Goal: Transaction & Acquisition: Purchase product/service

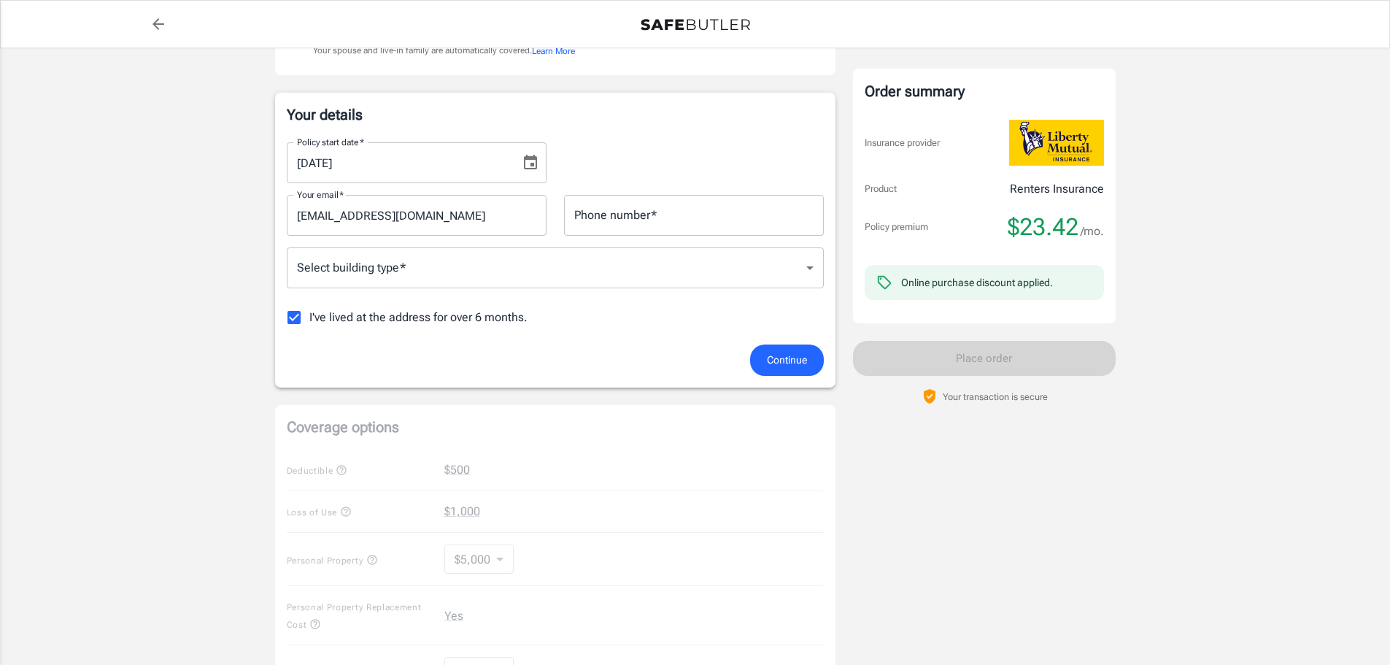
scroll to position [219, 0]
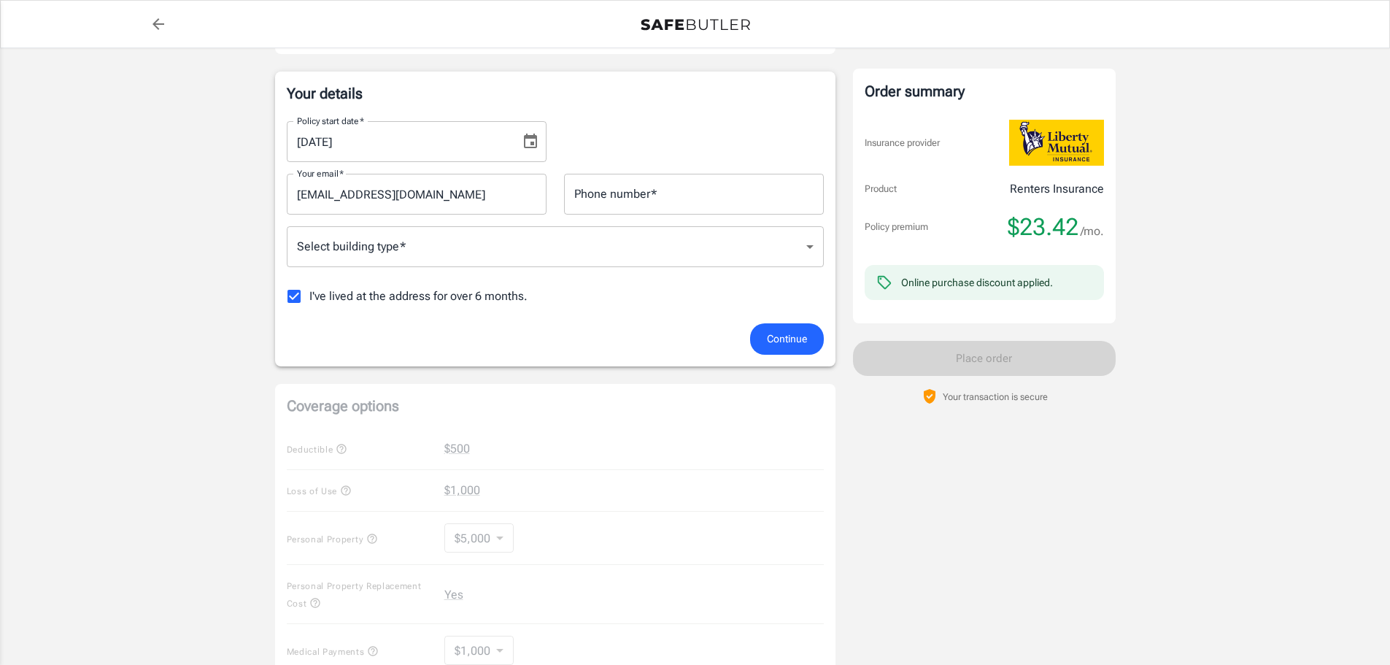
click at [641, 189] on div "Phone number   * Phone number   *" at bounding box center [694, 194] width 260 height 41
type input "4029533652"
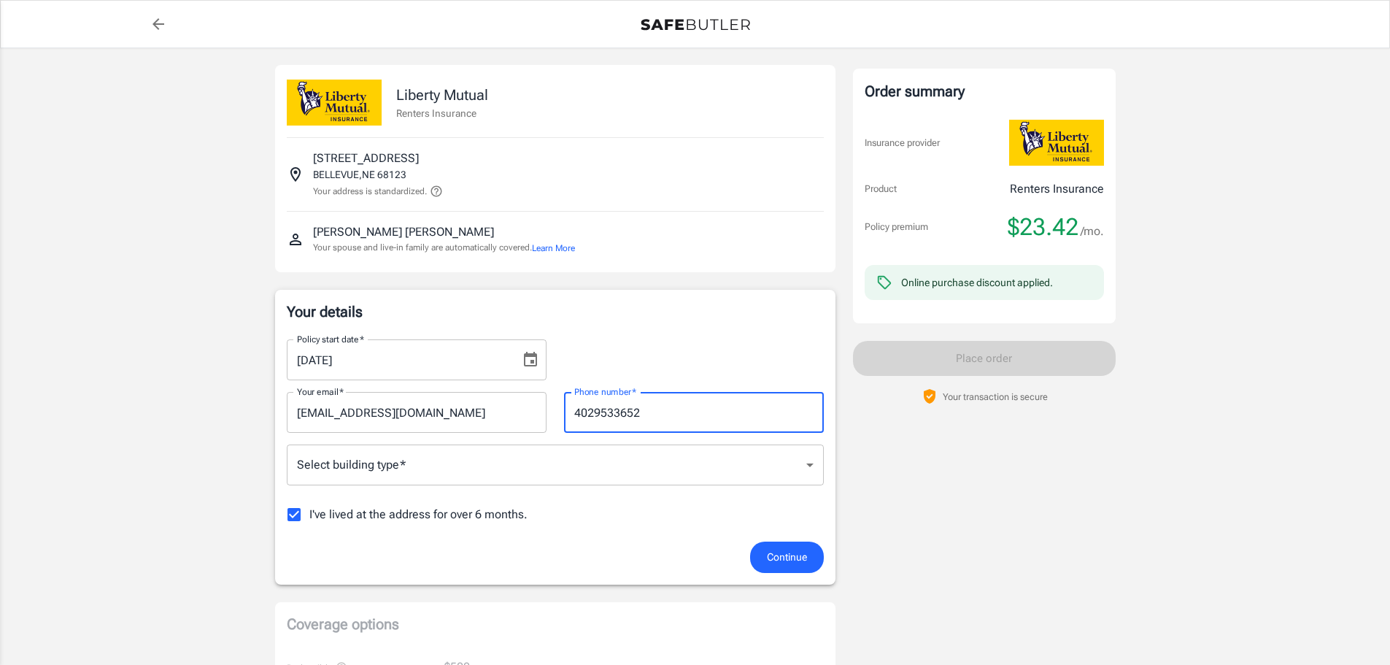
scroll to position [0, 0]
click at [535, 363] on icon "Choose date, selected date is Aug 30, 2025" at bounding box center [531, 361] width 18 height 18
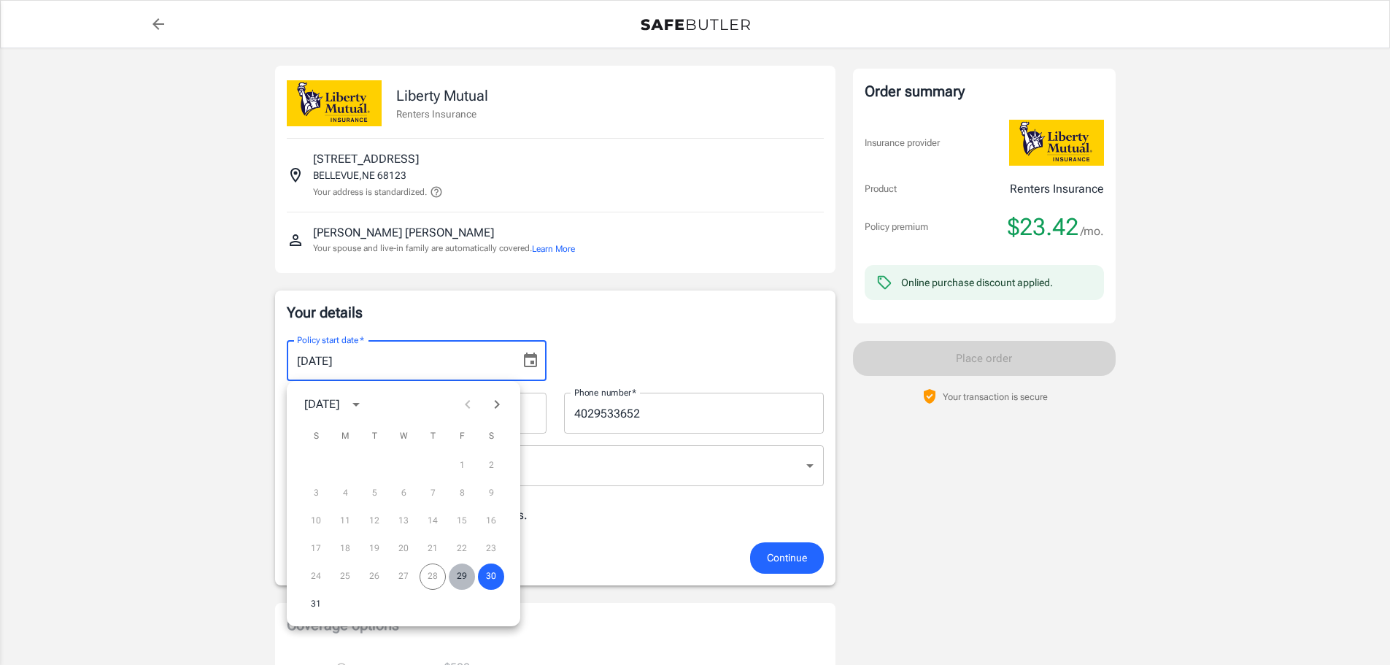
click at [459, 576] on button "29" at bounding box center [462, 576] width 26 height 26
type input "[DATE]"
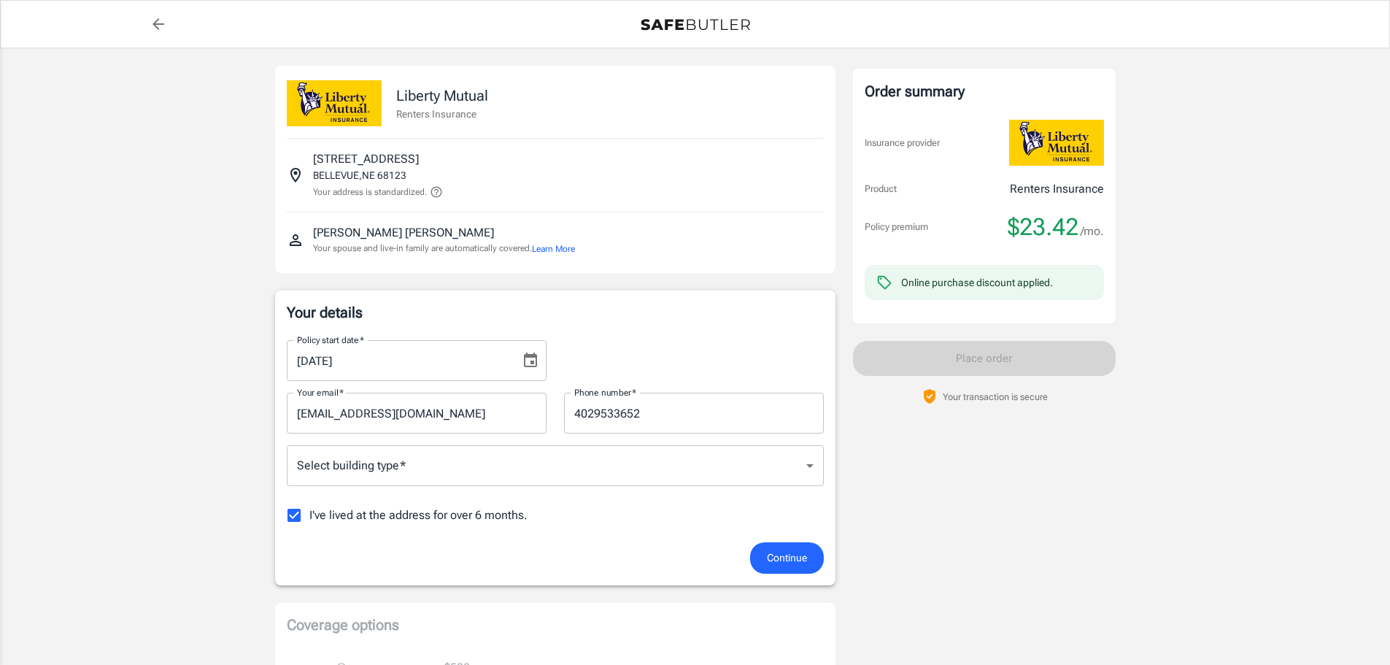
click at [619, 347] on div "Policy start date   * [DATE] Policy start date   *" at bounding box center [555, 354] width 554 height 53
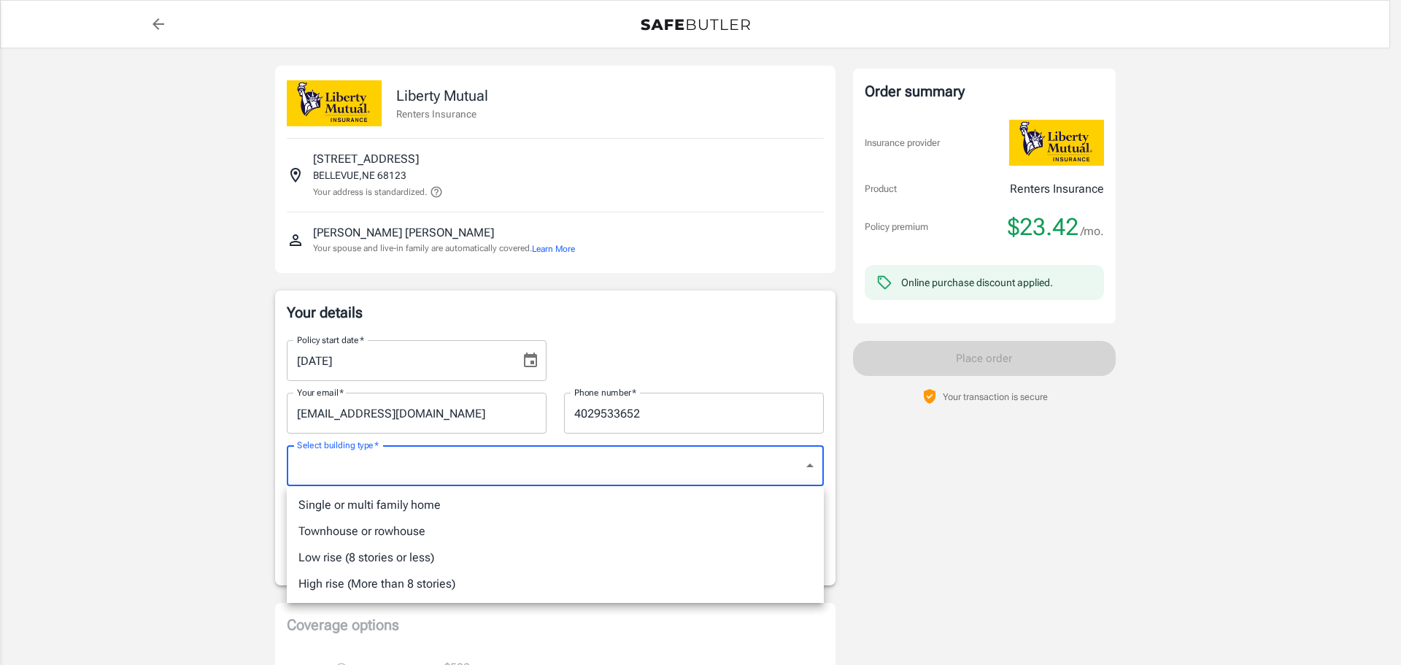
click at [430, 557] on li "Low rise (8 stories or less)" at bounding box center [555, 557] width 537 height 26
type input "lowrise"
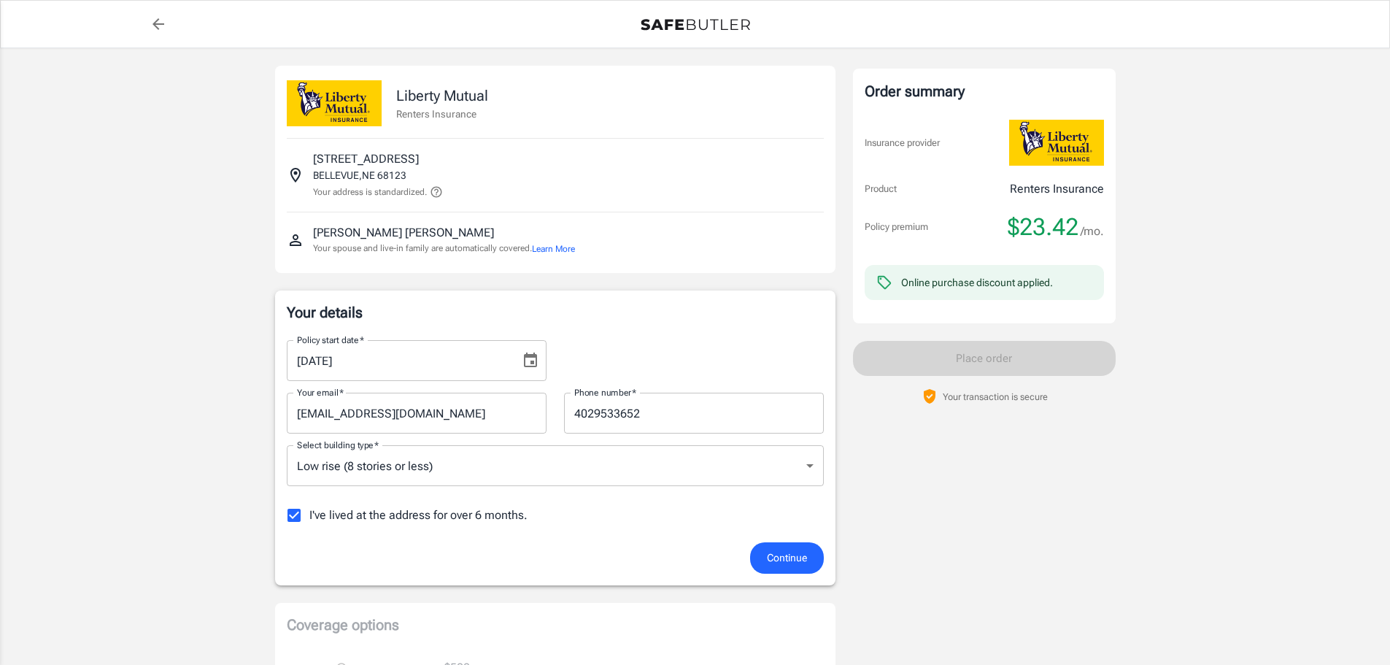
click at [594, 506] on div "I've lived at the address for over 6 months." at bounding box center [555, 515] width 537 height 31
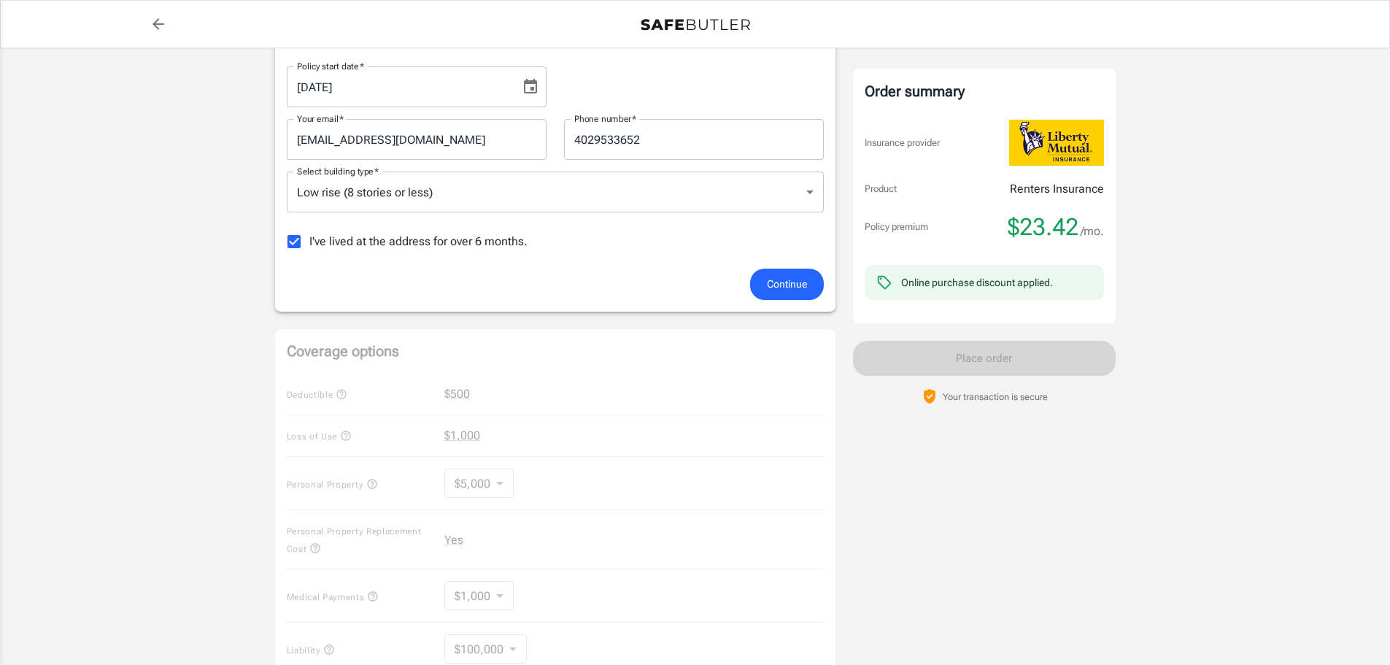
scroll to position [292, 0]
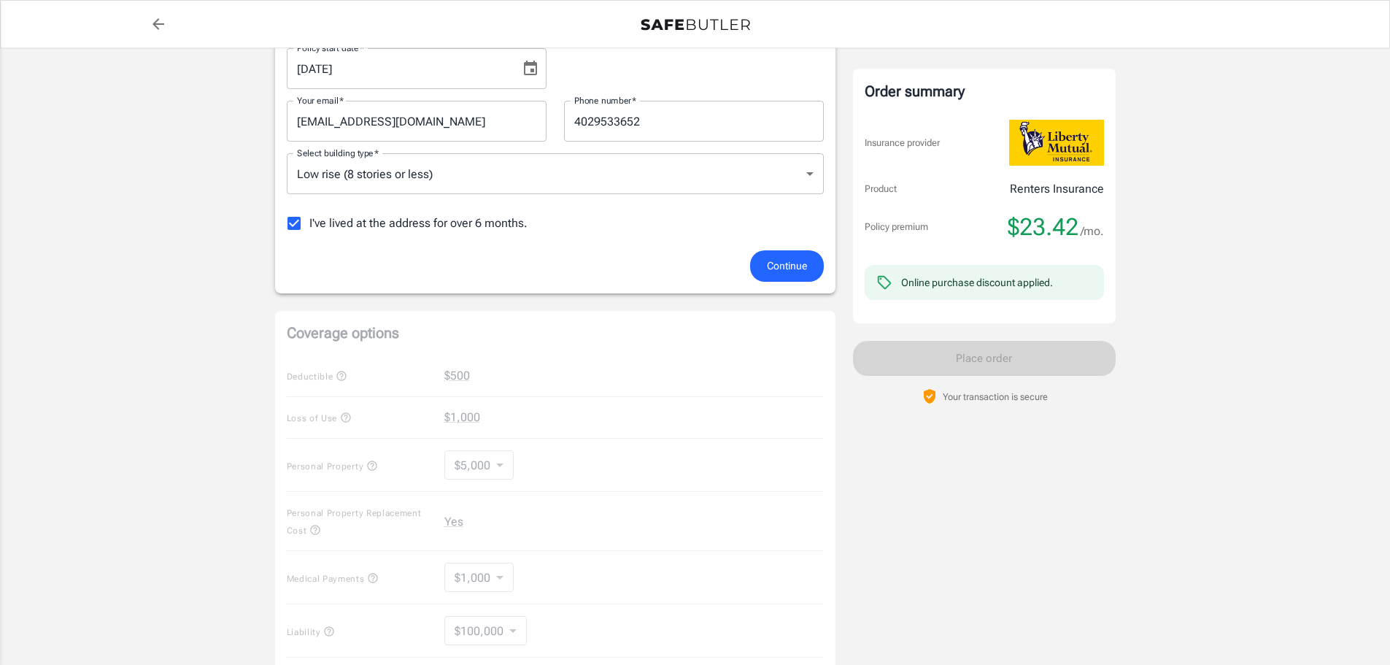
click at [779, 258] on span "Continue" at bounding box center [787, 266] width 40 height 18
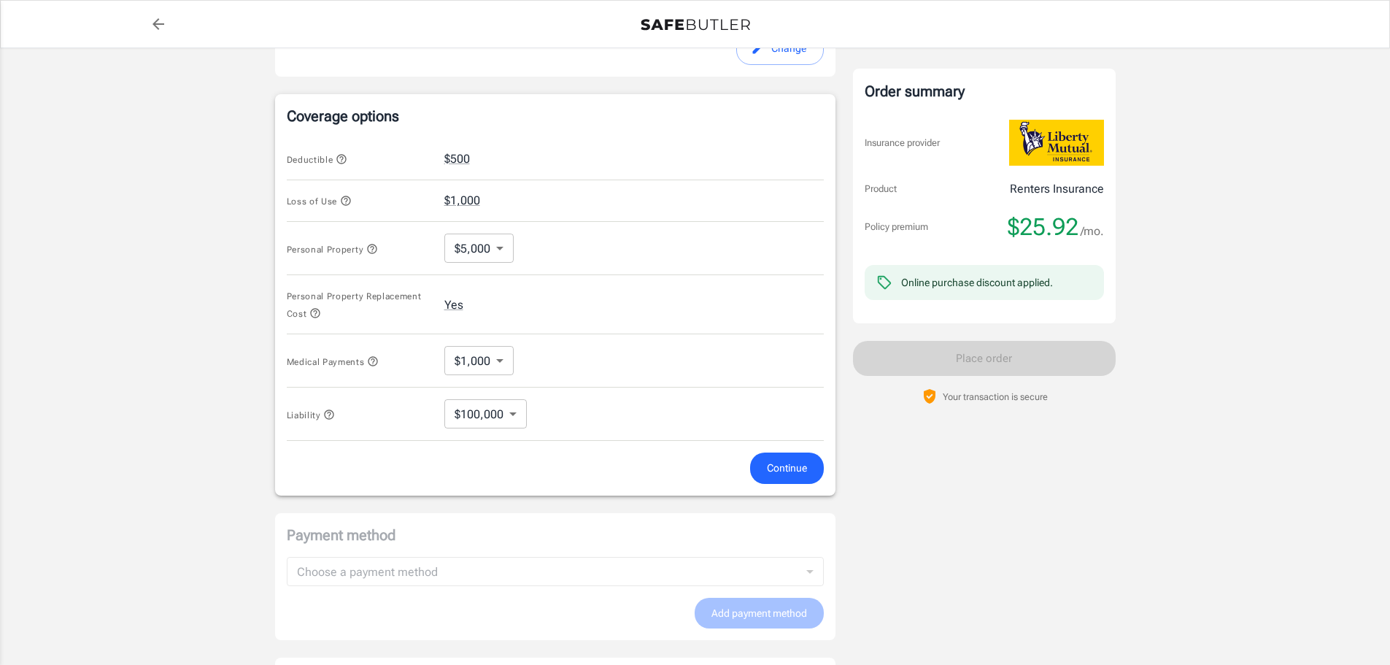
scroll to position [557, 0]
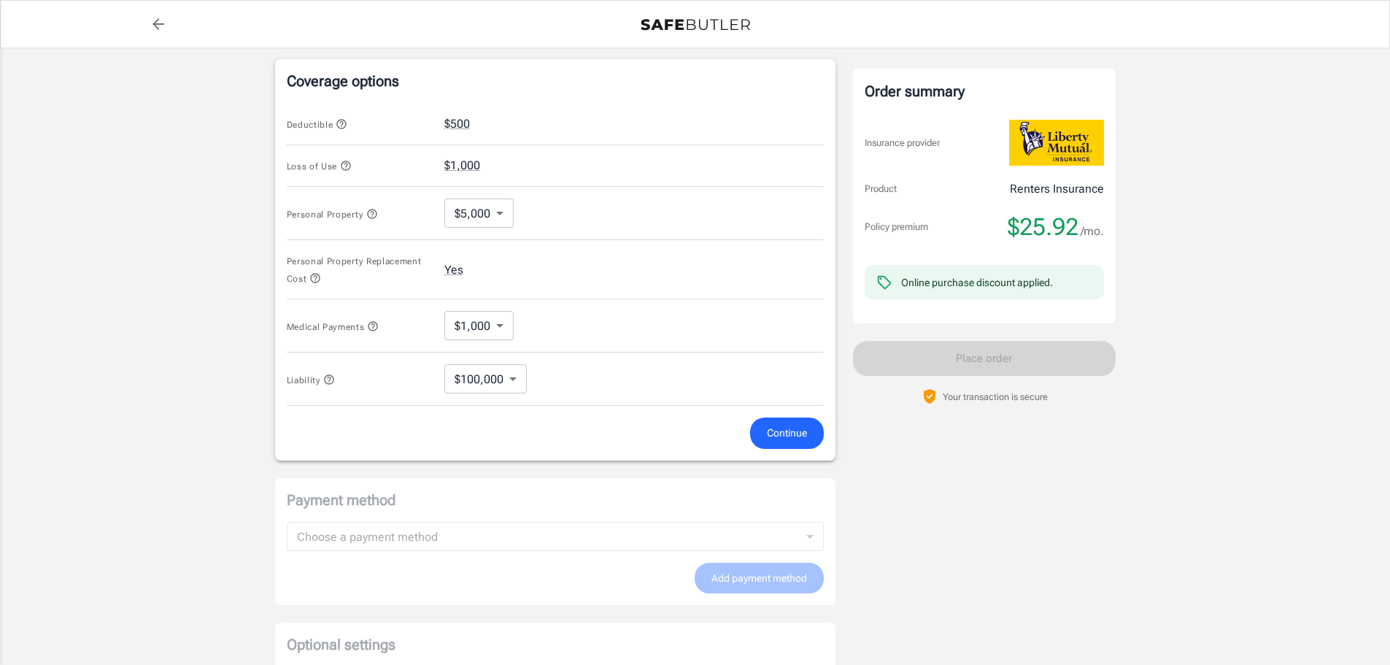
click at [502, 209] on body "Policy premium $ 25.92 /mo Liberty Mutual Renters Insurance [STREET_ADDRESS] Yo…" at bounding box center [695, 139] width 1390 height 1393
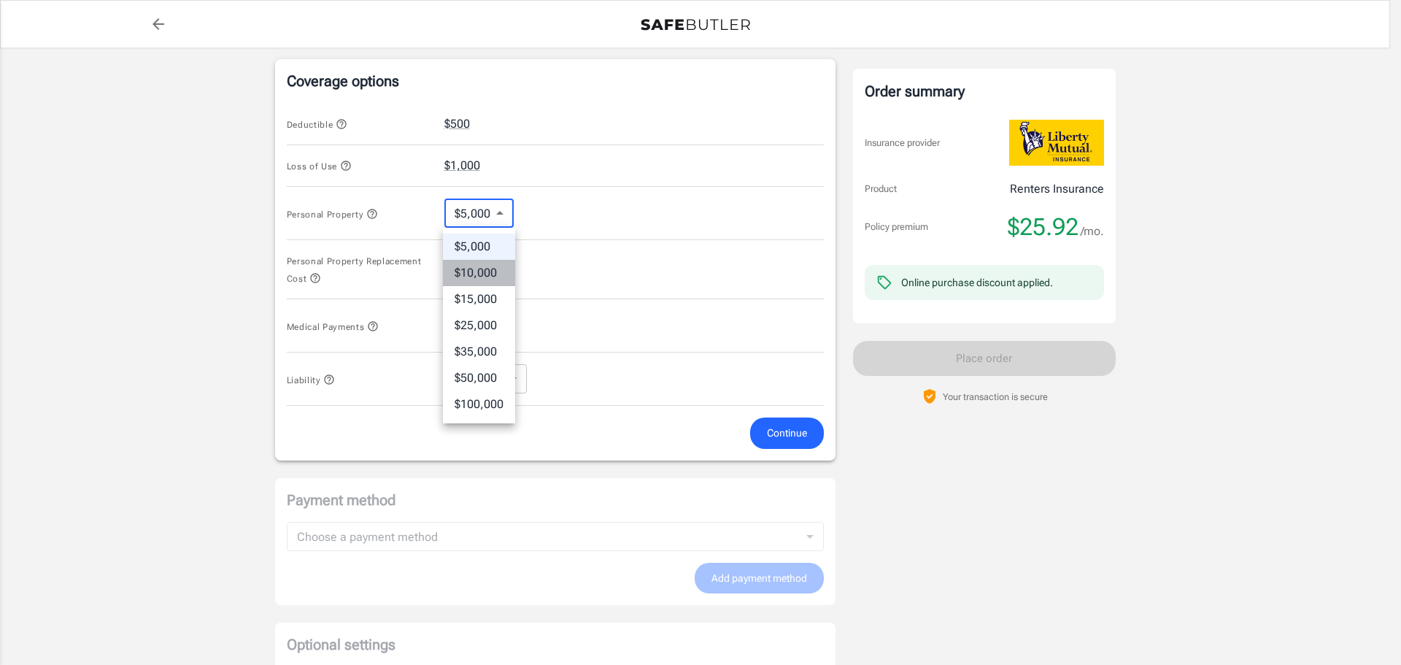
click at [496, 276] on li "$10,000" at bounding box center [479, 273] width 72 height 26
type input "10000"
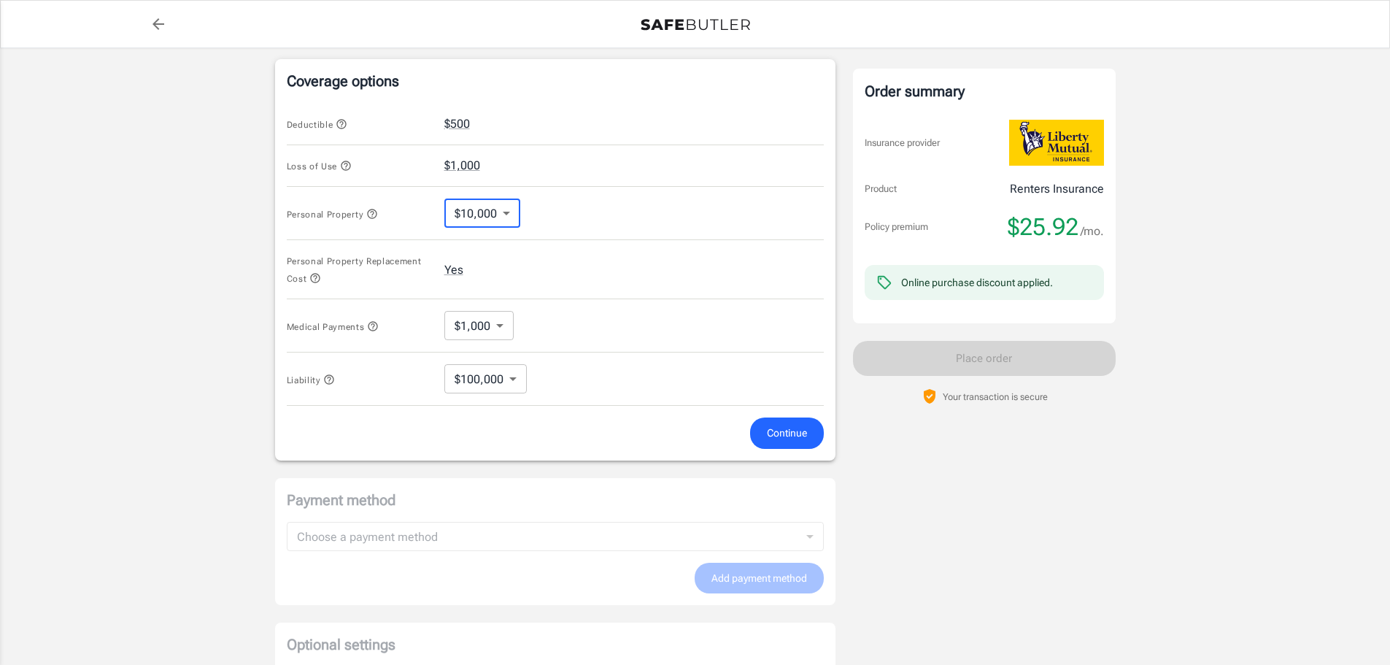
click at [758, 433] on button "Continue" at bounding box center [787, 432] width 74 height 31
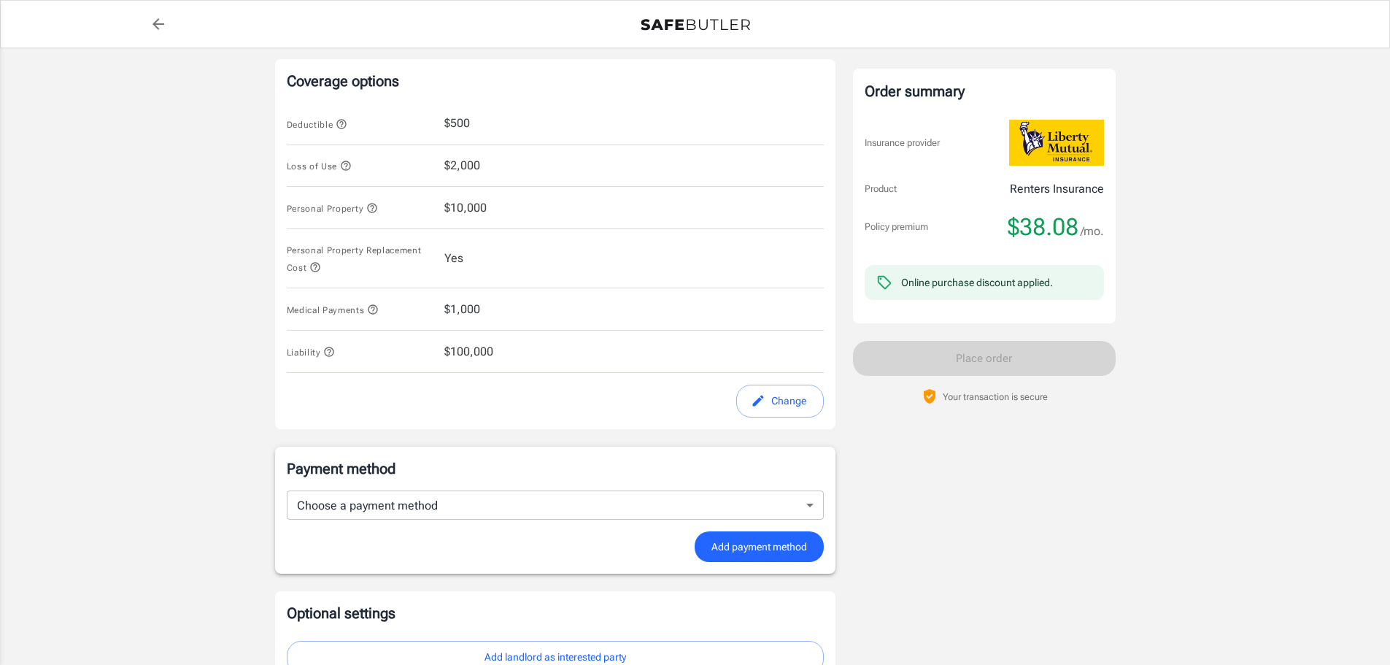
scroll to position [697, 0]
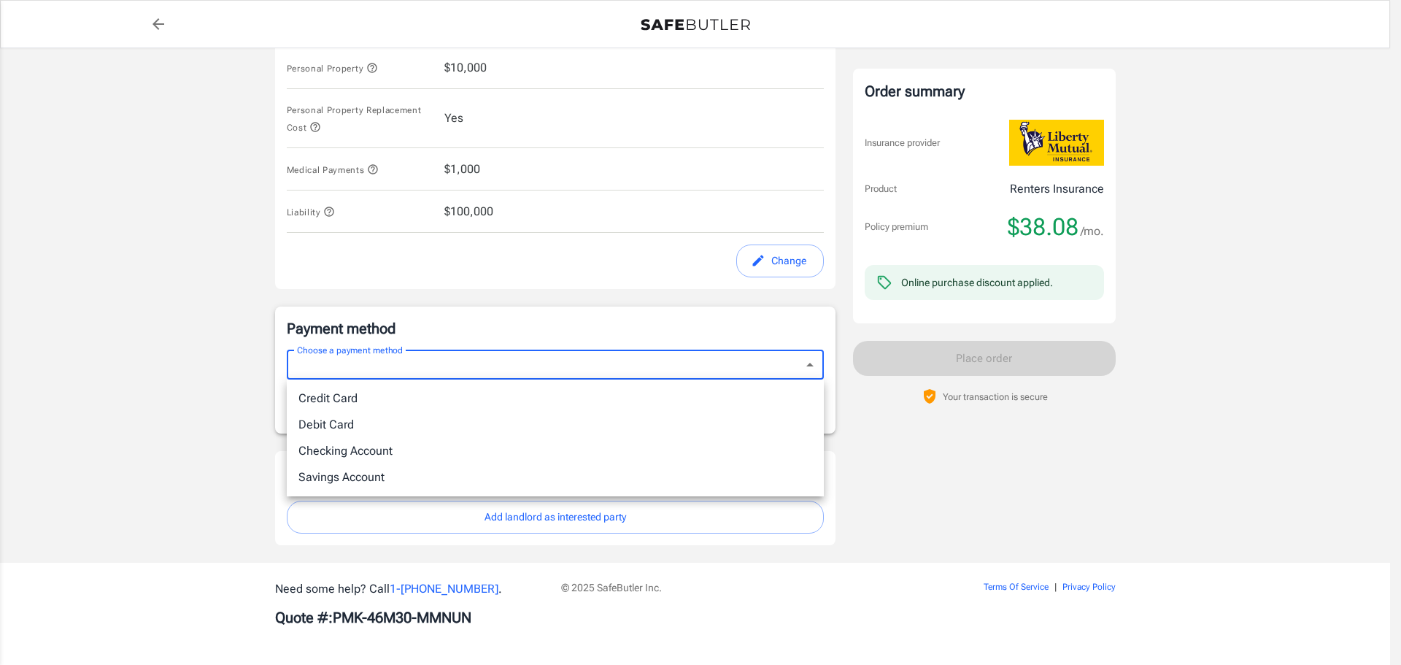
click at [599, 402] on li "Credit Card" at bounding box center [555, 398] width 537 height 26
type input "credit"
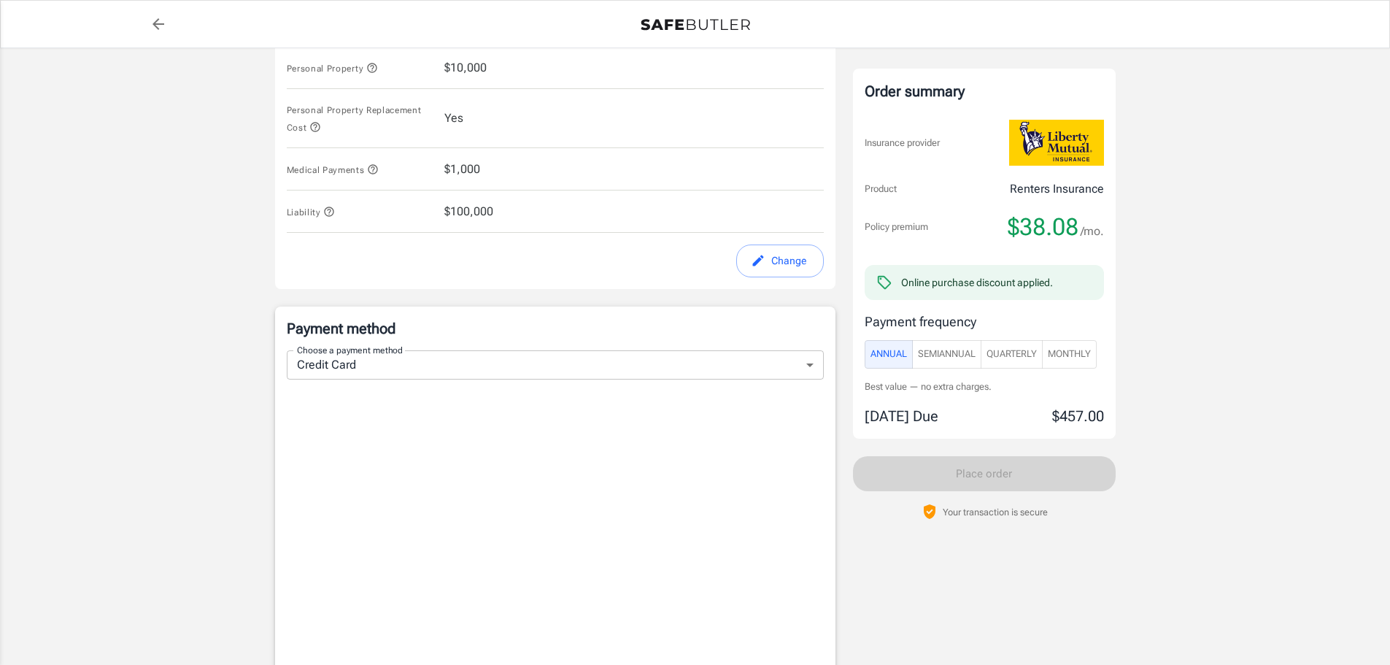
click at [1080, 351] on span "Monthly" at bounding box center [1069, 354] width 43 height 17
click at [1018, 352] on span "Quarterly" at bounding box center [1011, 354] width 50 height 17
click at [933, 356] on span "SemiAnnual" at bounding box center [947, 354] width 58 height 17
click at [1077, 355] on span "Monthly" at bounding box center [1069, 354] width 43 height 17
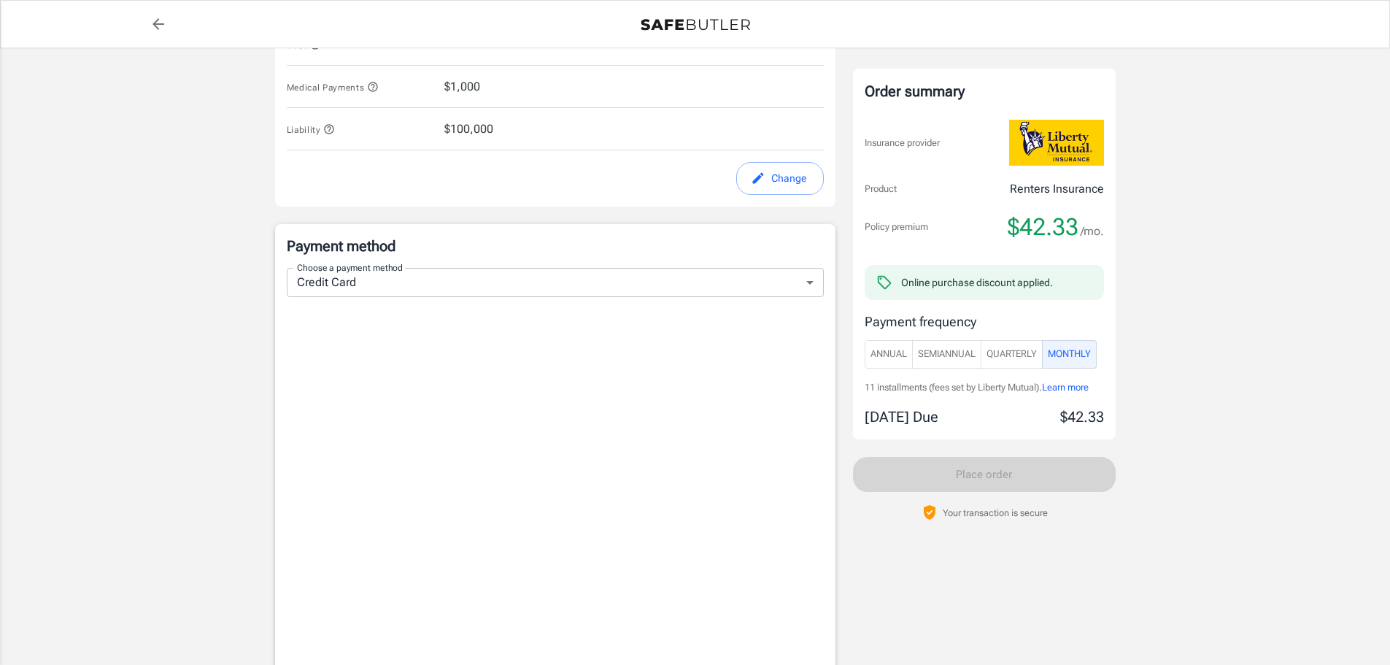
scroll to position [843, 0]
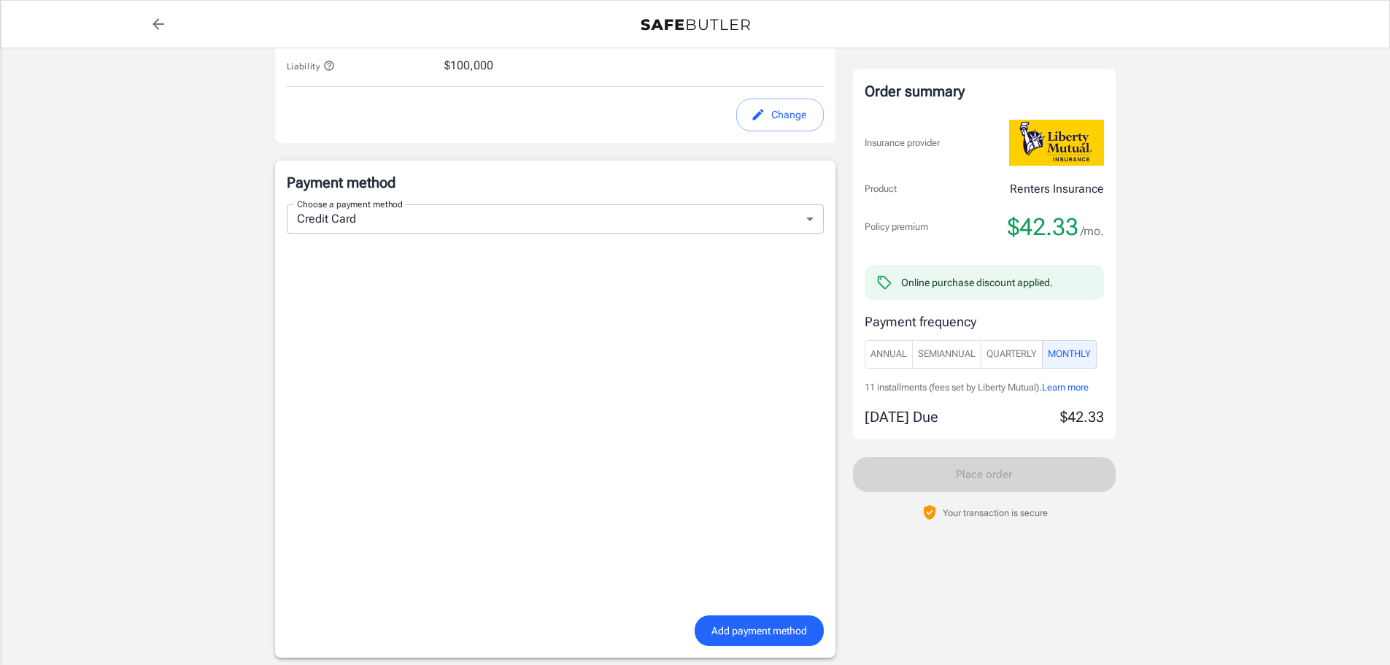
click at [753, 624] on span "Add payment method" at bounding box center [759, 631] width 96 height 18
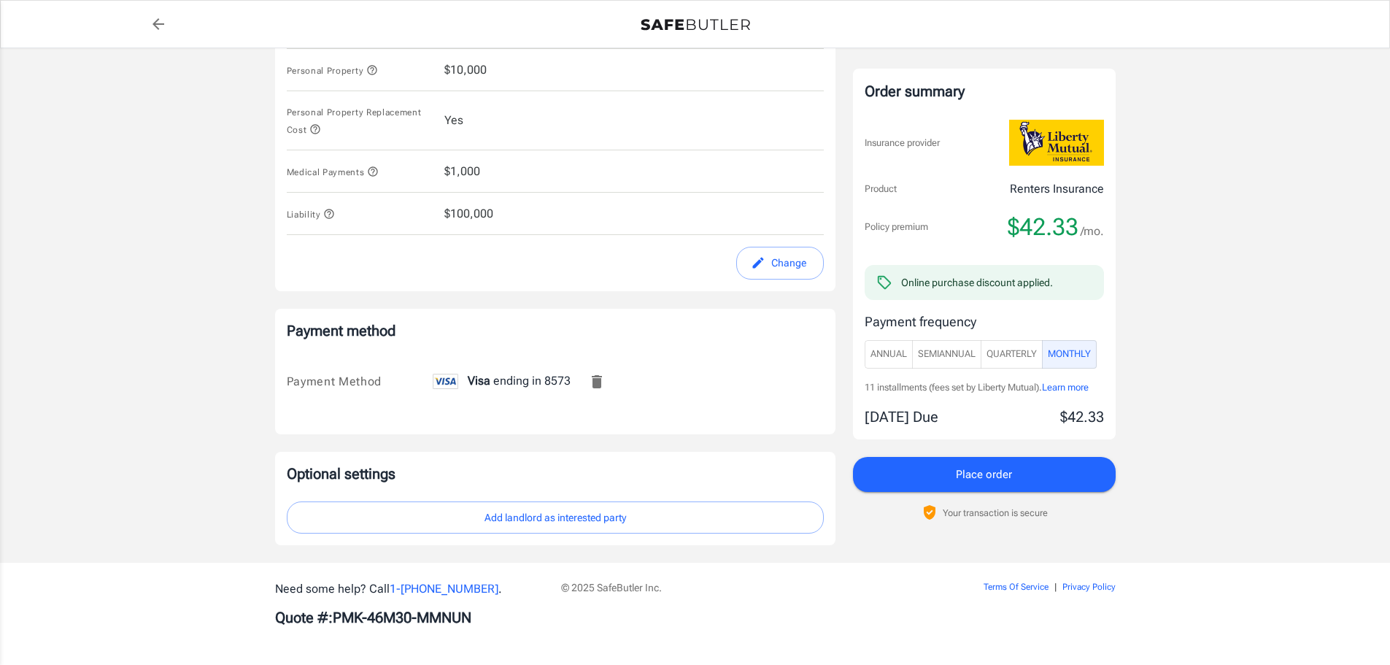
scroll to position [694, 0]
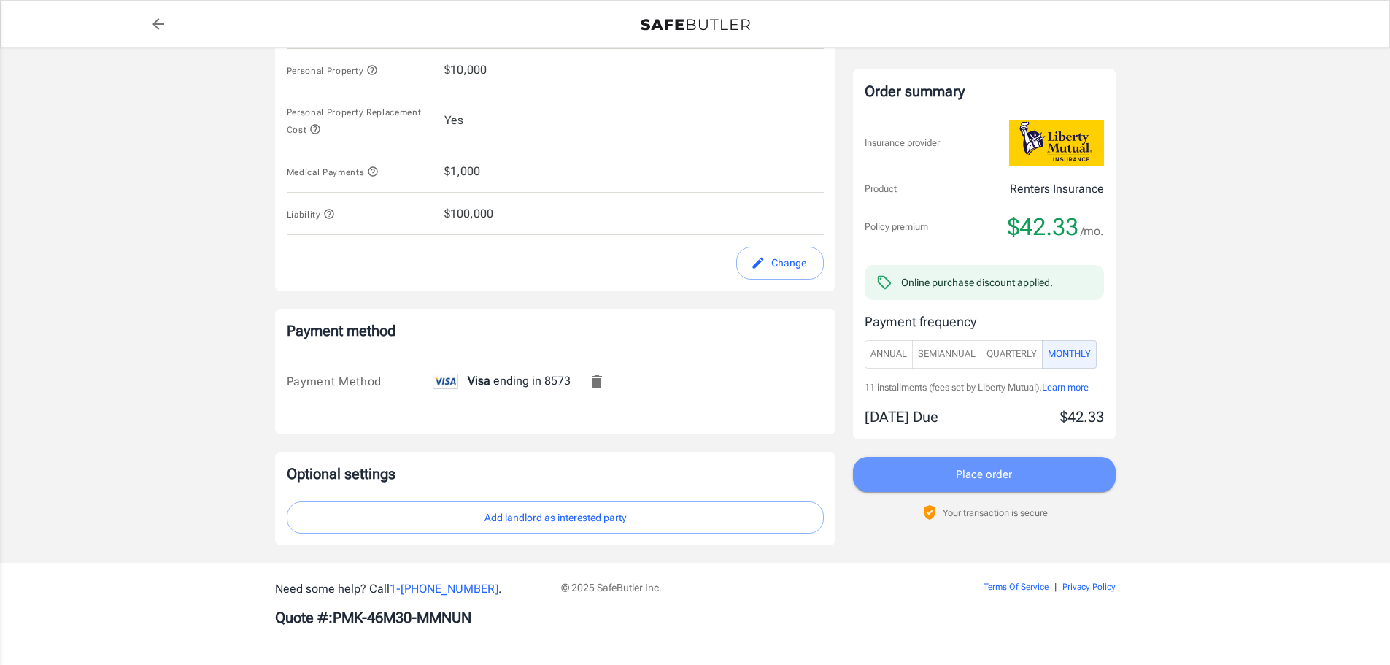
click at [960, 472] on span "Place order" at bounding box center [984, 474] width 56 height 19
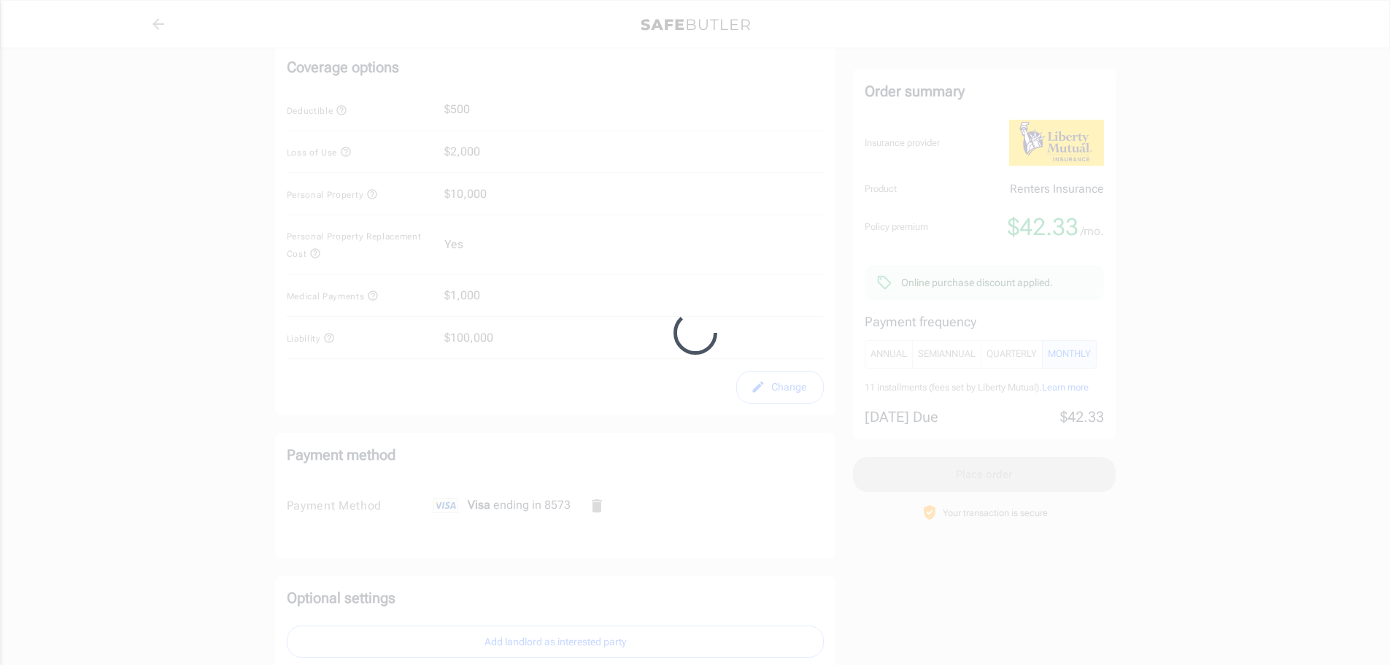
scroll to position [403, 0]
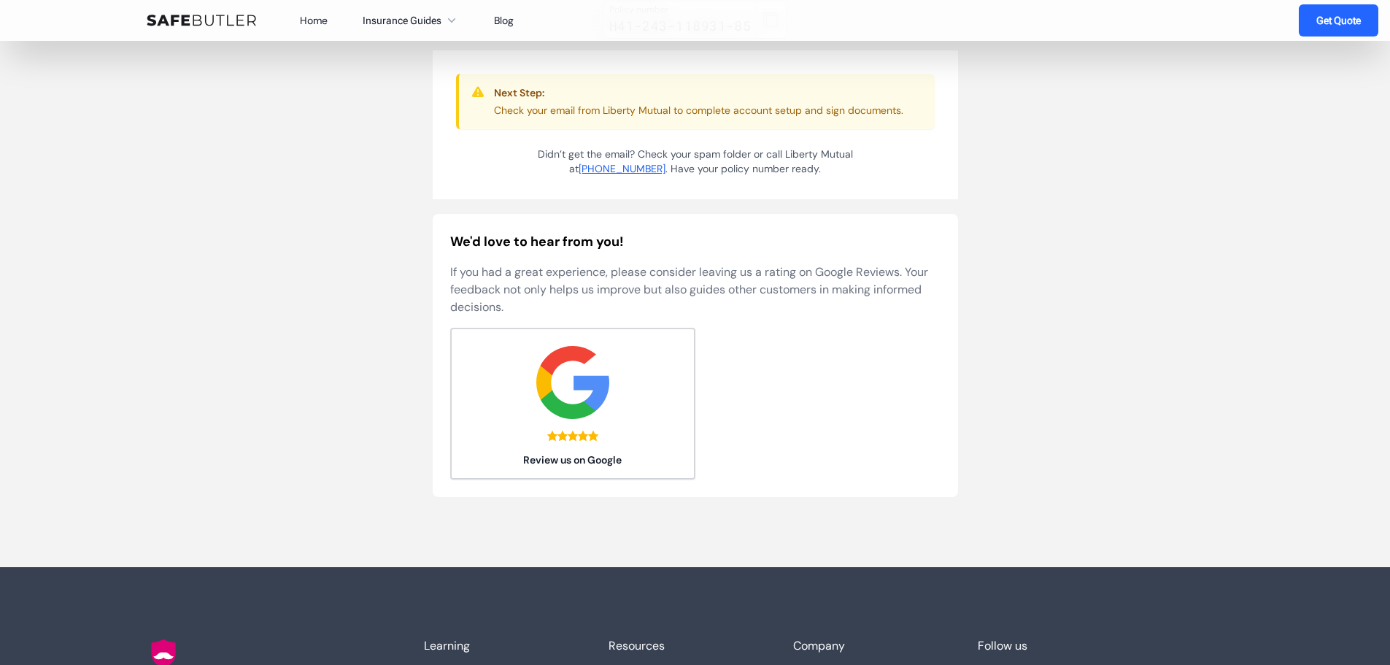
scroll to position [219, 0]
